Goal: Check status: Check status

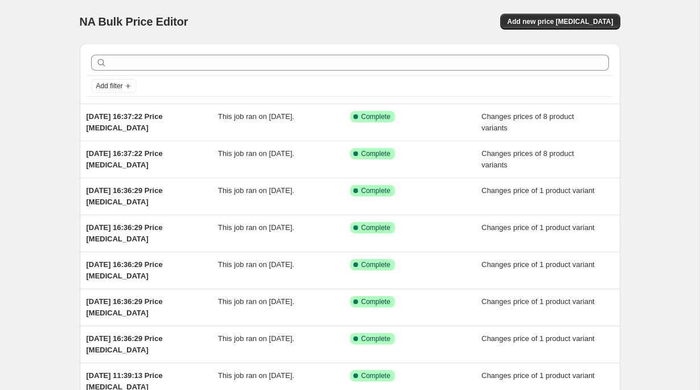
click at [30, 159] on div "NA Bulk Price Editor. This page is ready NA Bulk Price Editor Add new price cha…" at bounding box center [350, 293] width 700 height 586
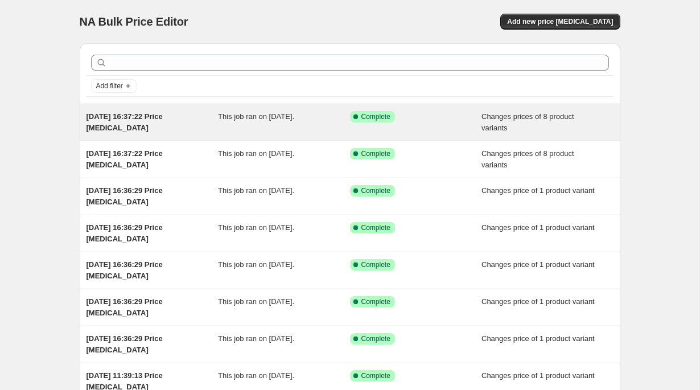
click at [183, 122] on div "20 Aug 2025, 16:37:22 Price change job" at bounding box center [153, 122] width 132 height 23
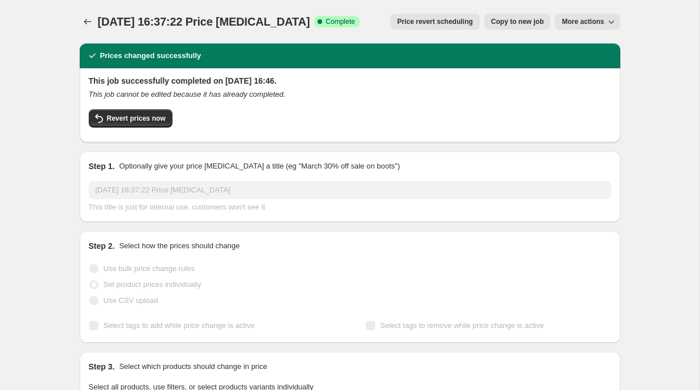
click at [164, 56] on h2 "Prices changed successfully" at bounding box center [150, 55] width 101 height 11
click at [198, 56] on h2 "Prices changed successfully" at bounding box center [150, 55] width 101 height 11
click at [271, 61] on div "Prices changed successfully" at bounding box center [350, 55] width 541 height 25
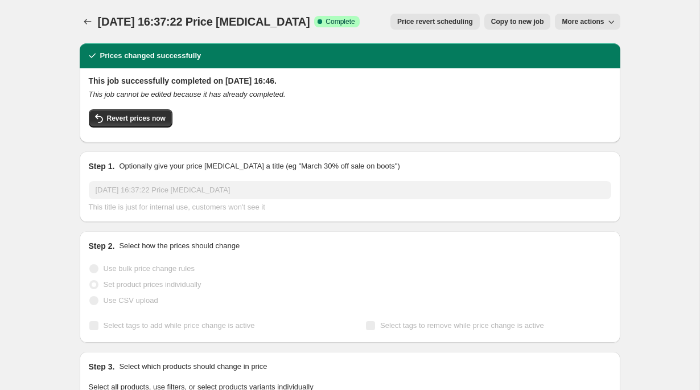
click at [271, 61] on div "Prices changed successfully" at bounding box center [350, 55] width 541 height 25
click at [297, 80] on h2 "This job successfully completed on 20 August 2025 at 16:46." at bounding box center [350, 80] width 523 height 11
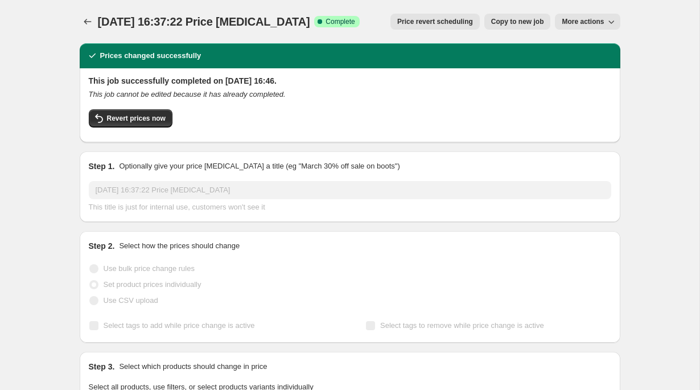
click at [315, 90] on div "This job cannot be edited because it has already completed." at bounding box center [350, 94] width 523 height 11
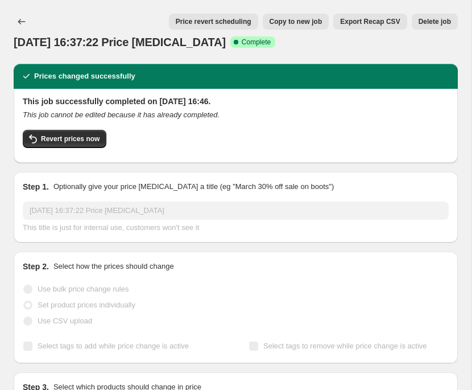
click at [307, 97] on h2 "This job successfully completed on 20 August 2025 at 16:46." at bounding box center [236, 101] width 426 height 11
click at [73, 70] on div "Prices changed successfully" at bounding box center [236, 76] width 445 height 25
click at [46, 77] on h2 "Prices changed successfully" at bounding box center [84, 76] width 101 height 11
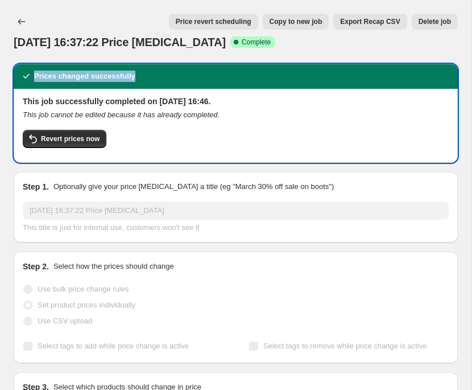
drag, startPoint x: 46, startPoint y: 77, endPoint x: 110, endPoint y: 76, distance: 63.8
click at [110, 76] on h2 "Prices changed successfully" at bounding box center [84, 76] width 101 height 11
copy h2 "Prices changed successfully"
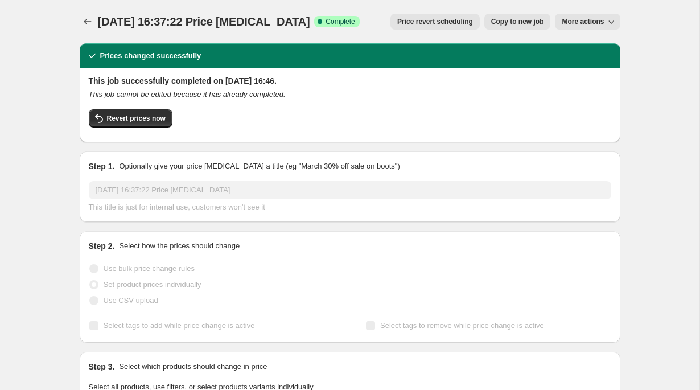
click at [479, 76] on h2 "This job successfully completed on 20 August 2025 at 16:46." at bounding box center [350, 80] width 523 height 11
click at [92, 83] on h2 "This job successfully completed on 20 August 2025 at 16:46." at bounding box center [350, 80] width 523 height 11
drag, startPoint x: 92, startPoint y: 83, endPoint x: 176, endPoint y: 83, distance: 83.7
click at [176, 83] on h2 "This job successfully completed on 20 August 2025 at 16:46." at bounding box center [350, 80] width 523 height 11
copy h2 "This job successfully completed"
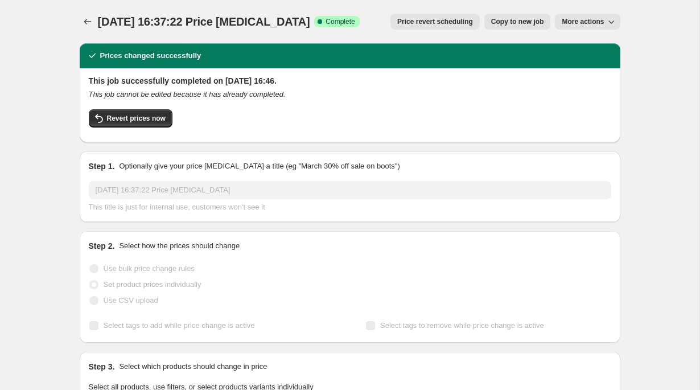
click at [262, 83] on h2 "This job successfully completed on 20 August 2025 at 16:46." at bounding box center [350, 80] width 523 height 11
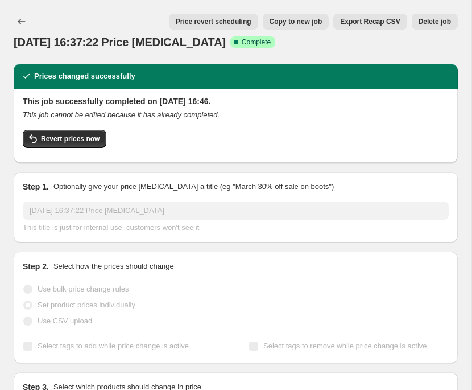
click at [219, 116] on icon "This job cannot be edited because it has already completed." at bounding box center [121, 114] width 197 height 9
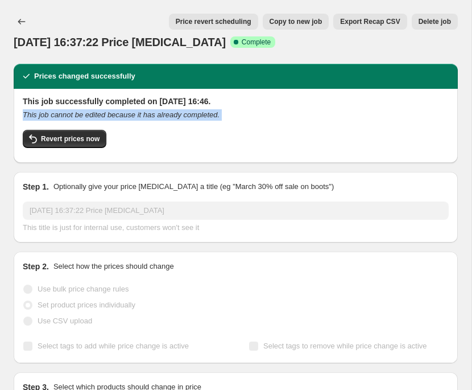
click at [219, 116] on icon "This job cannot be edited because it has already completed." at bounding box center [121, 114] width 197 height 9
copy div "This job cannot be edited because it has already completed. Revert prices now"
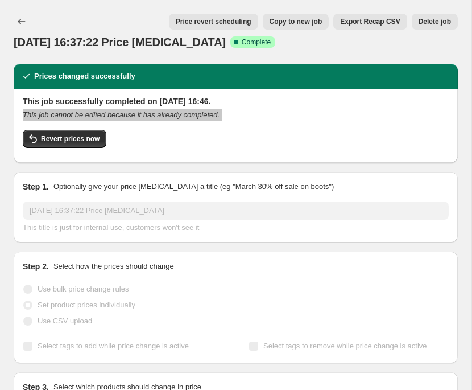
copy div "This job cannot be edited because it has already completed. Revert prices now"
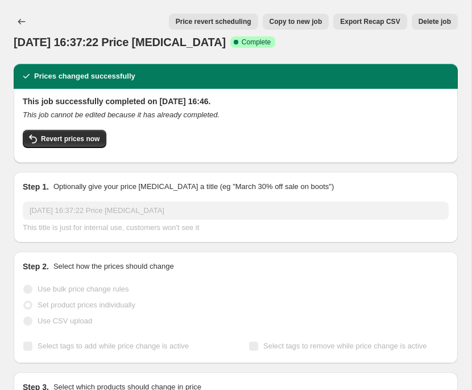
click at [291, 104] on h2 "This job successfully completed on 20 August 2025 at 16:46." at bounding box center [236, 101] width 426 height 11
click at [250, 46] on span "Complete" at bounding box center [256, 42] width 29 height 9
click at [254, 61] on div "20 Aug 2025, 16:37:22 Price change job. This page is ready 20 Aug 2025, 16:37:2…" at bounding box center [236, 32] width 445 height 64
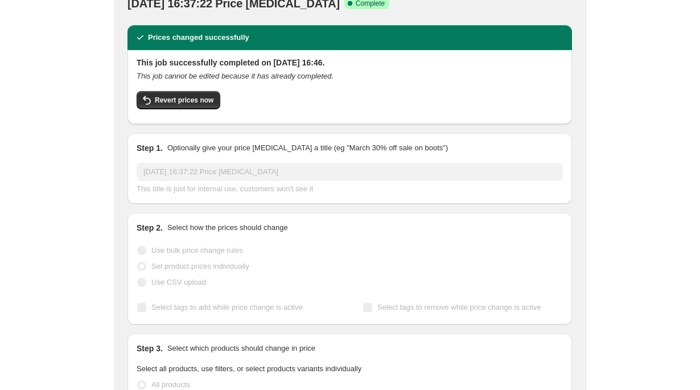
scroll to position [54, 0]
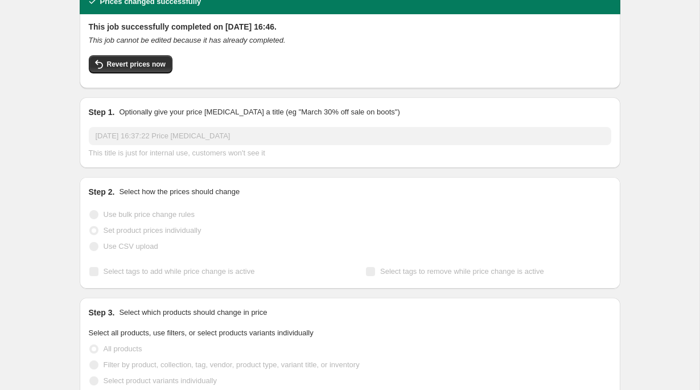
click at [256, 116] on p "Optionally give your price change job a title (eg "March 30% off sale on boots")" at bounding box center [259, 111] width 281 height 11
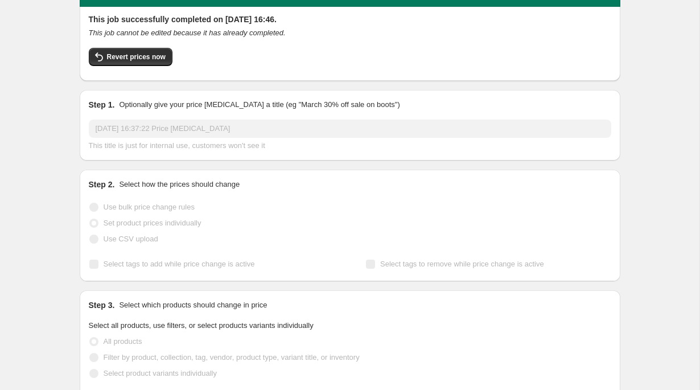
scroll to position [60, 0]
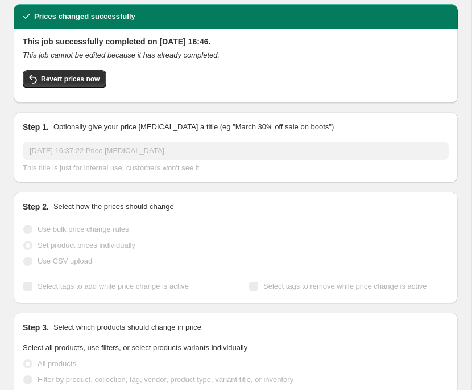
click at [158, 170] on span "This title is just for internal use, customers won't see it" at bounding box center [111, 167] width 176 height 9
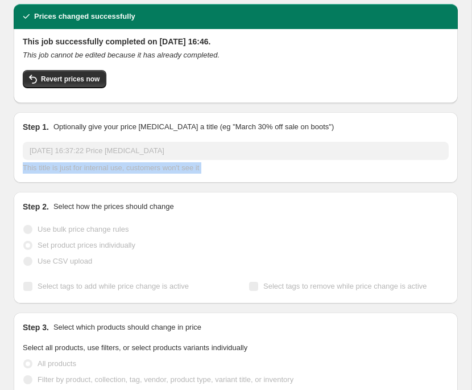
click at [158, 170] on span "This title is just for internal use, customers won't see it" at bounding box center [111, 167] width 176 height 9
click at [229, 170] on div "This title is just for internal use, customers won't see it" at bounding box center [236, 167] width 426 height 11
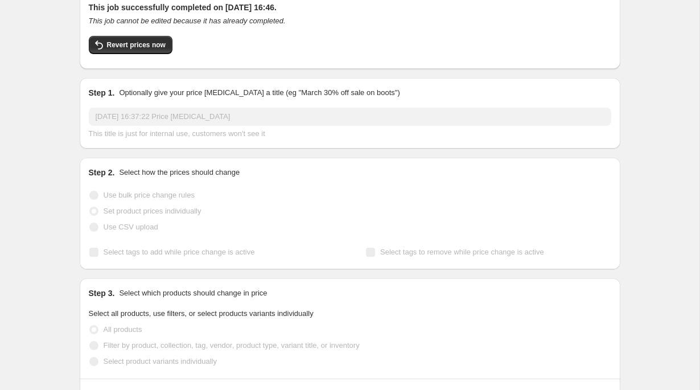
scroll to position [75, 0]
